Goal: Information Seeking & Learning: Check status

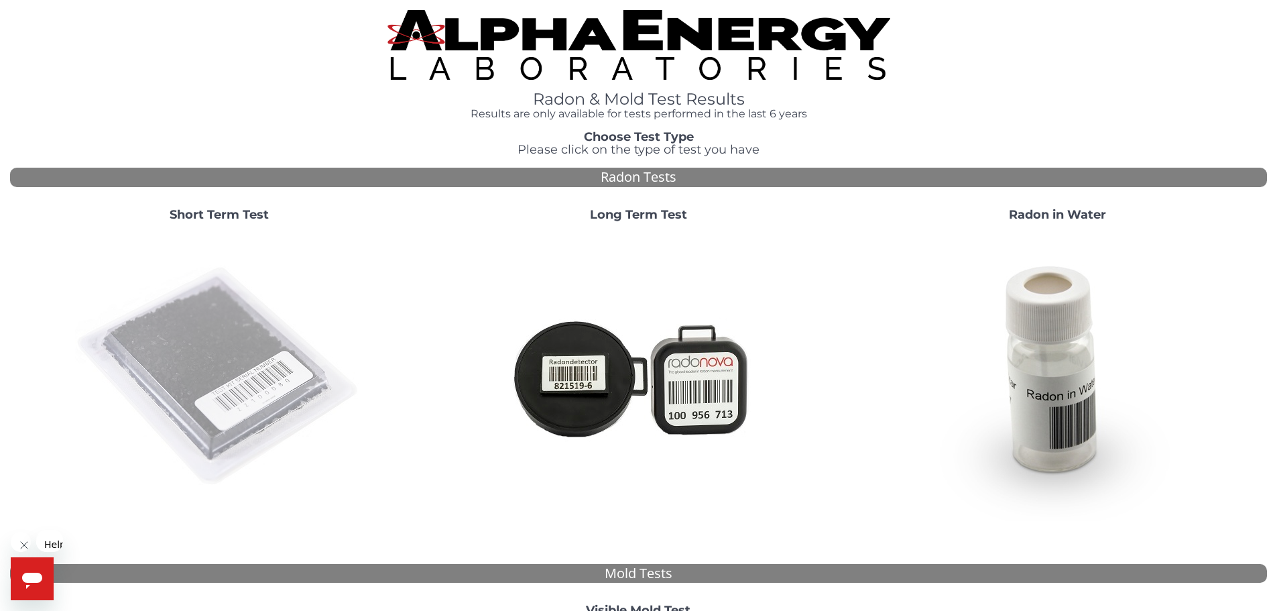
click at [253, 289] on img at bounding box center [219, 377] width 288 height 288
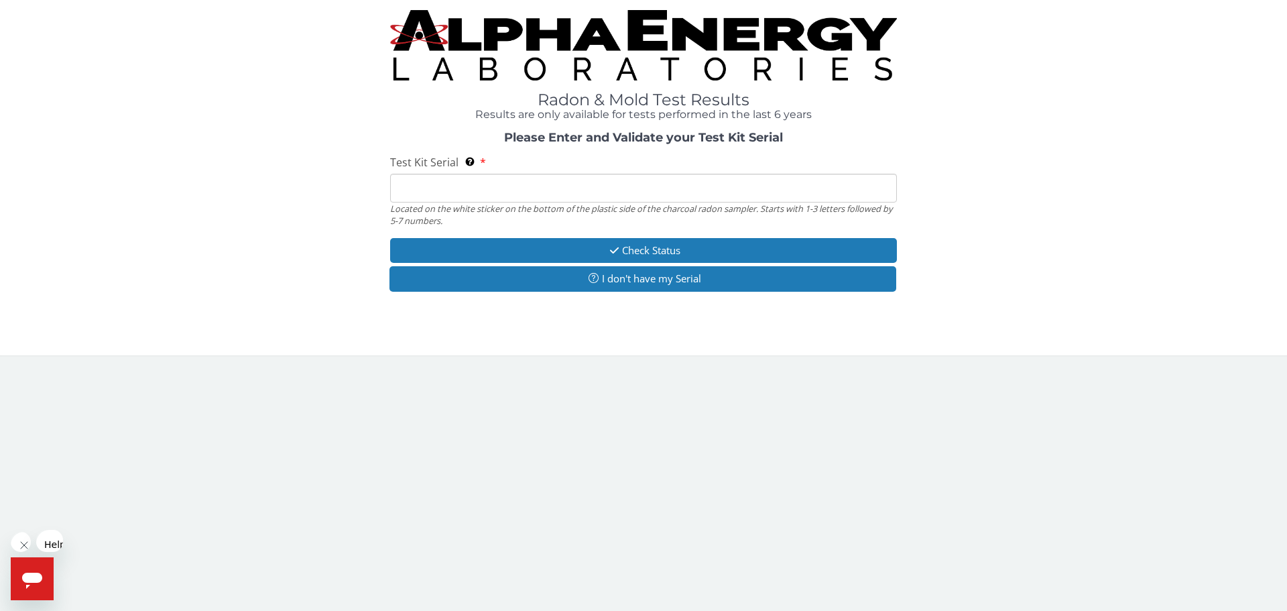
click at [497, 174] on input "Test Kit Serial Located on the white sticker on the bottom of the plastic side …" at bounding box center [643, 188] width 507 height 29
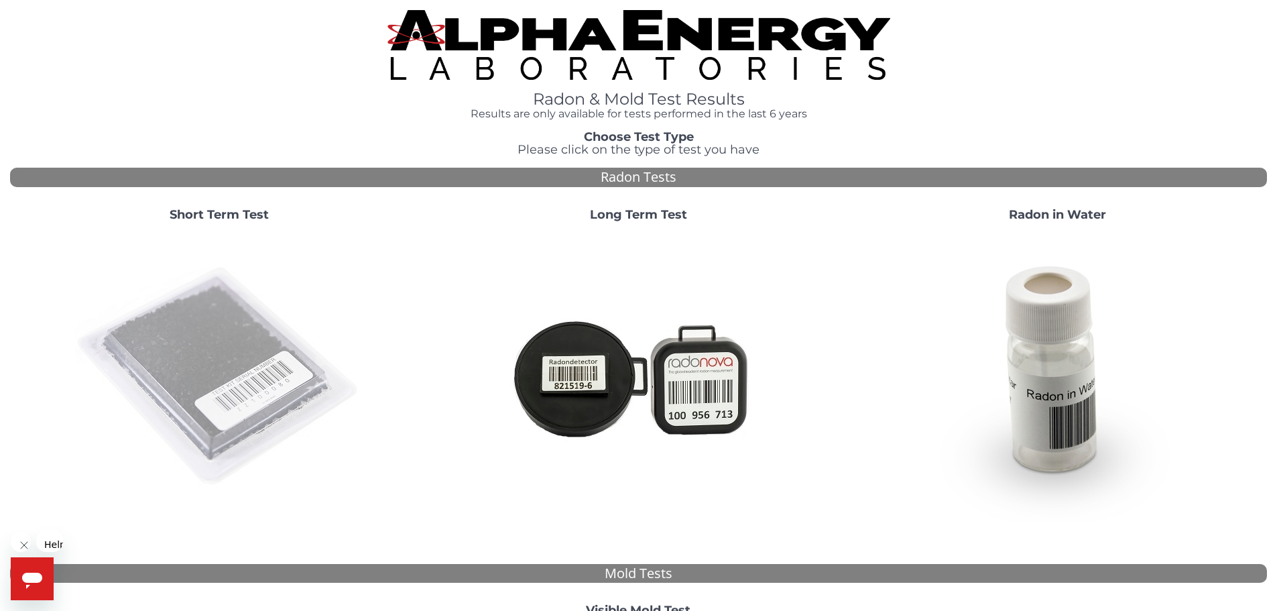
click at [225, 293] on img at bounding box center [219, 377] width 288 height 288
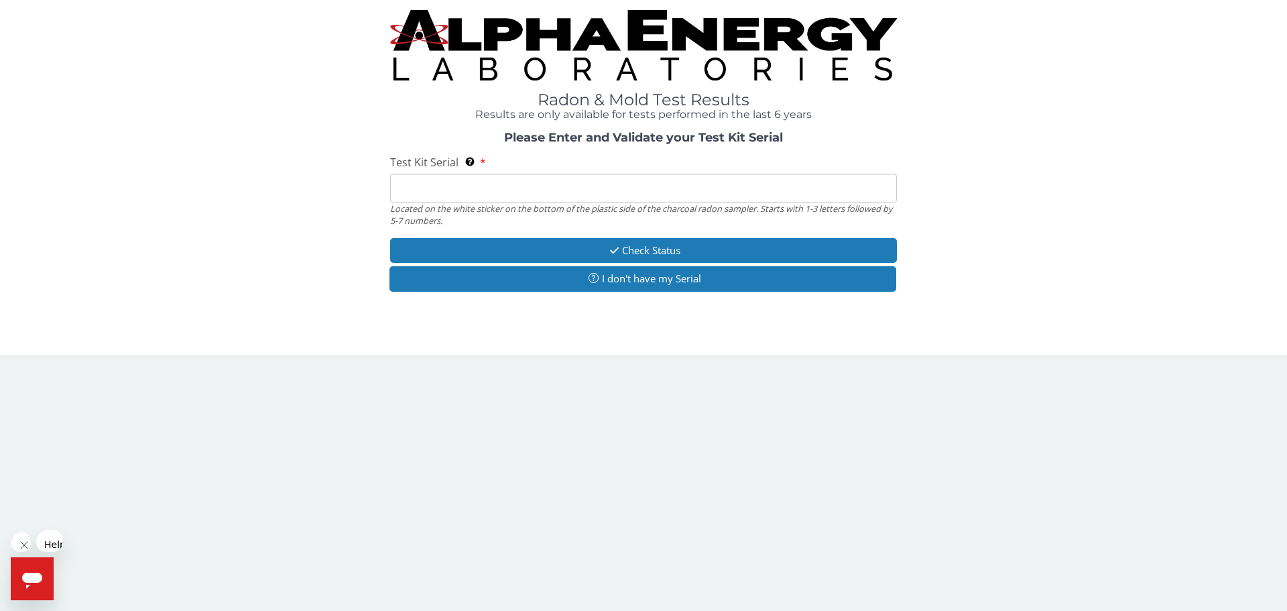
click at [461, 174] on input "Test Kit Serial Located on the white sticker on the bottom of the plastic side …" at bounding box center [643, 188] width 507 height 29
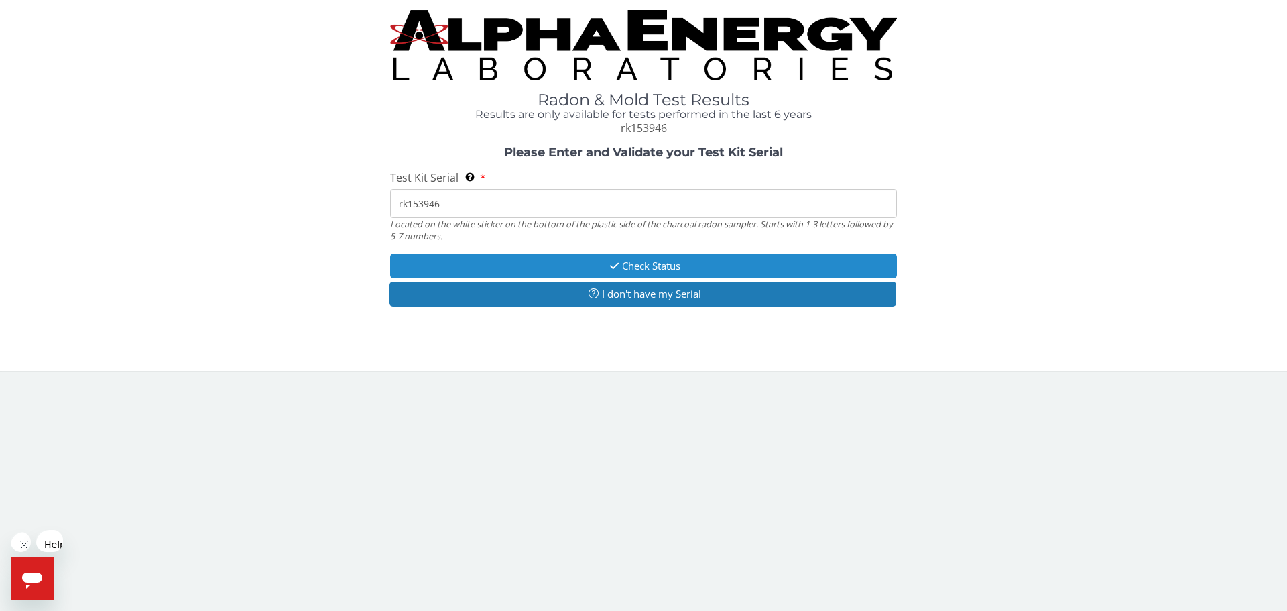
type input "rk153946"
click at [542, 253] on button "Check Status" at bounding box center [643, 265] width 507 height 25
